Goal: Check status

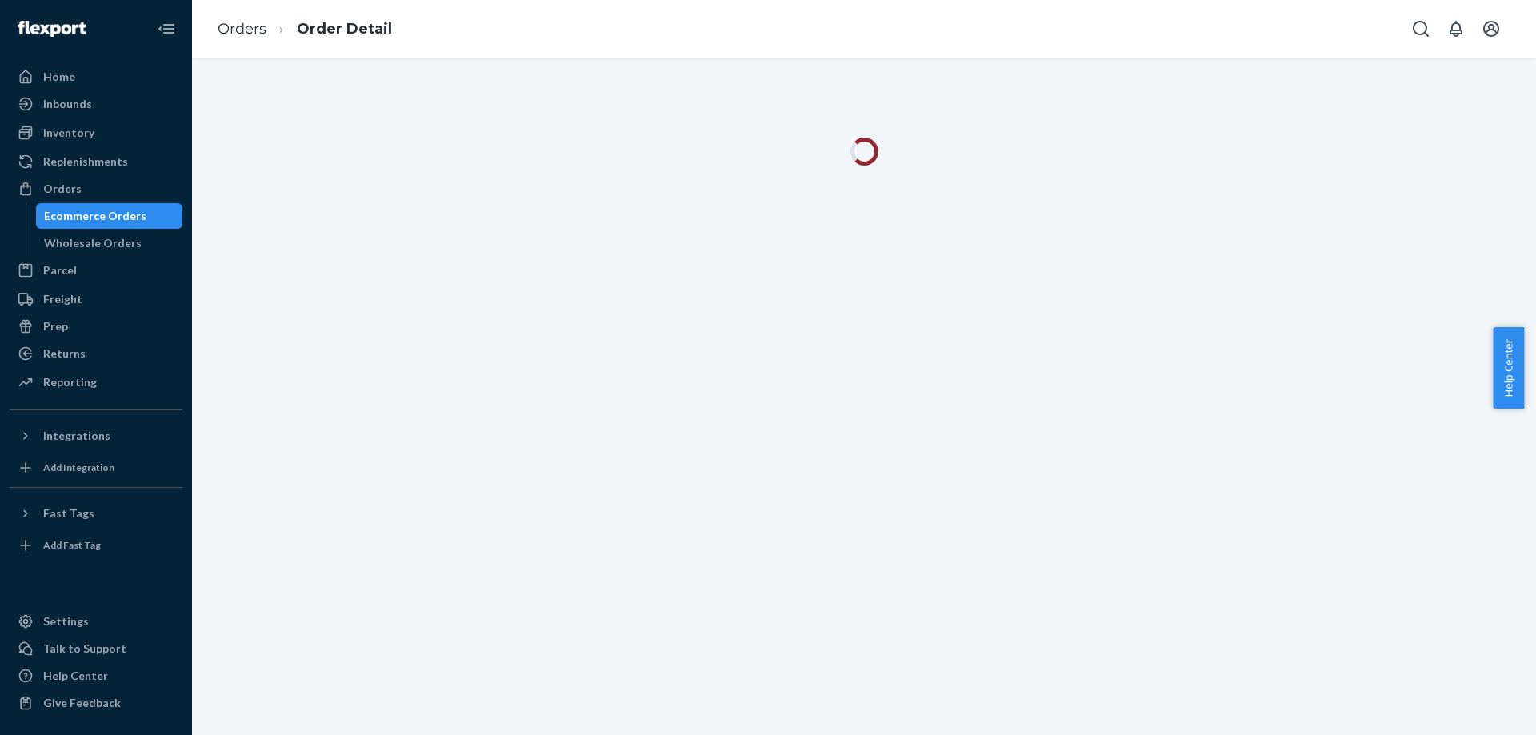
click at [142, 219] on div "Ecommerce Orders" at bounding box center [110, 216] width 144 height 22
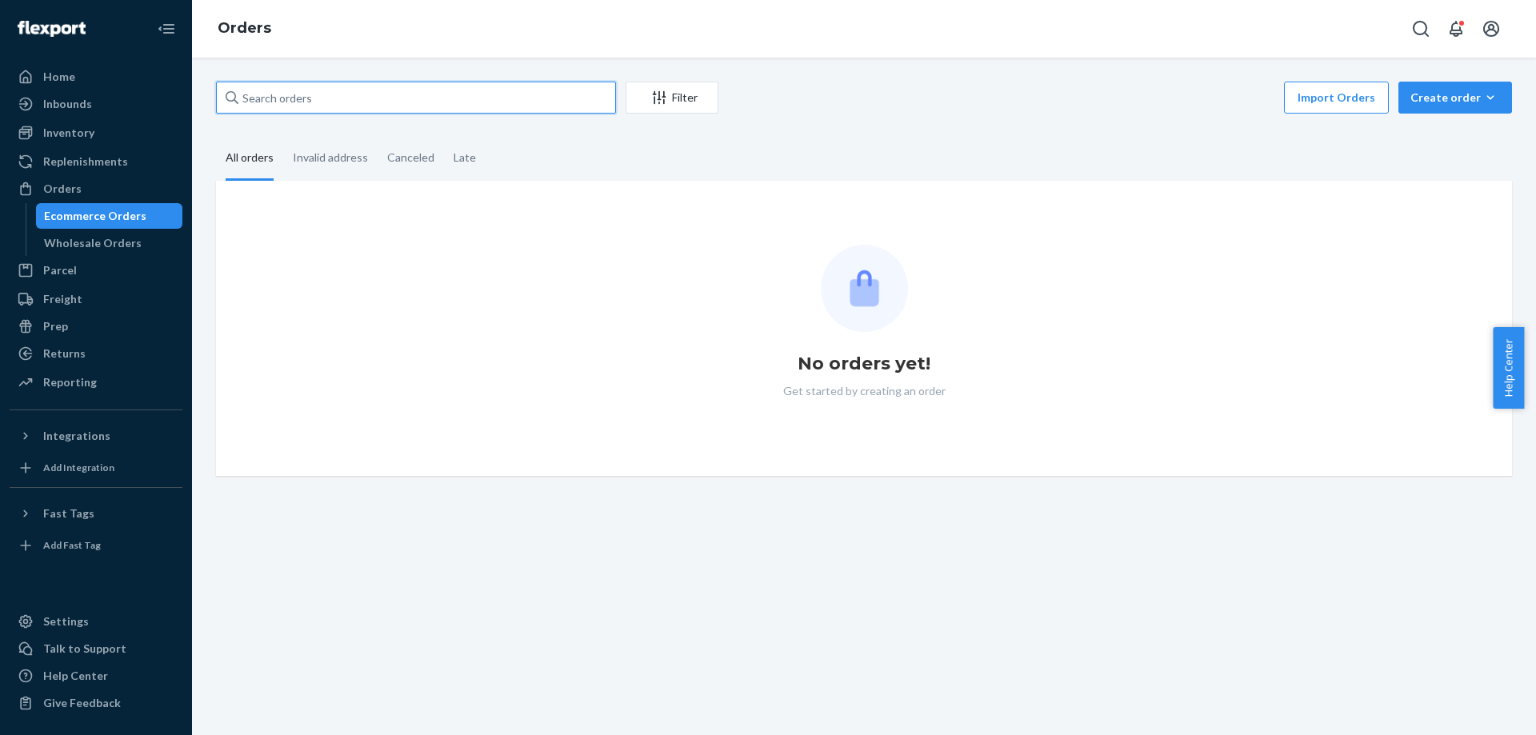
click at [370, 99] on input "text" at bounding box center [416, 98] width 400 height 32
paste input "[PERSON_NAME]"
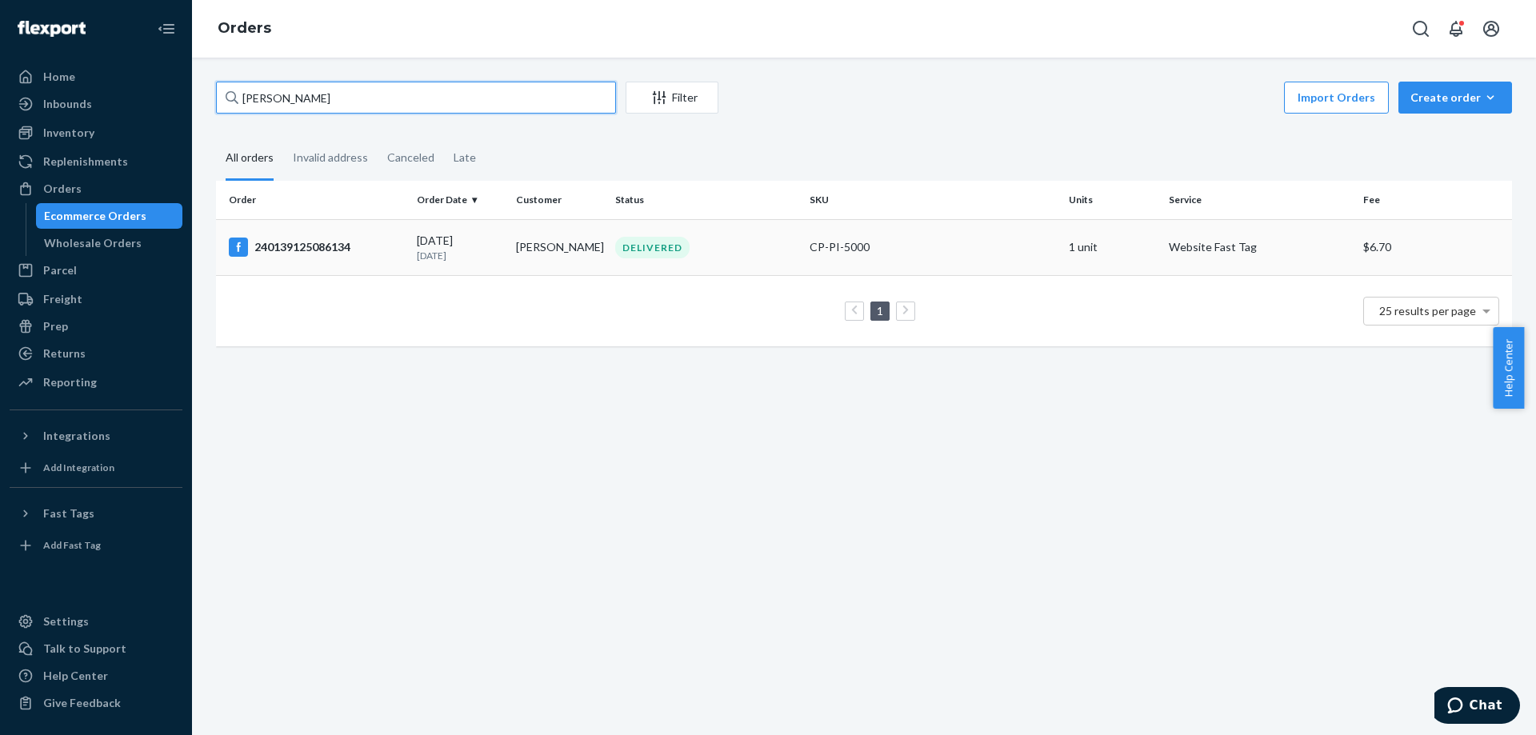
type input "[PERSON_NAME]"
click at [476, 266] on td "[DATE] [DATE]" at bounding box center [459, 247] width 99 height 56
